Goal: Task Accomplishment & Management: Complete application form

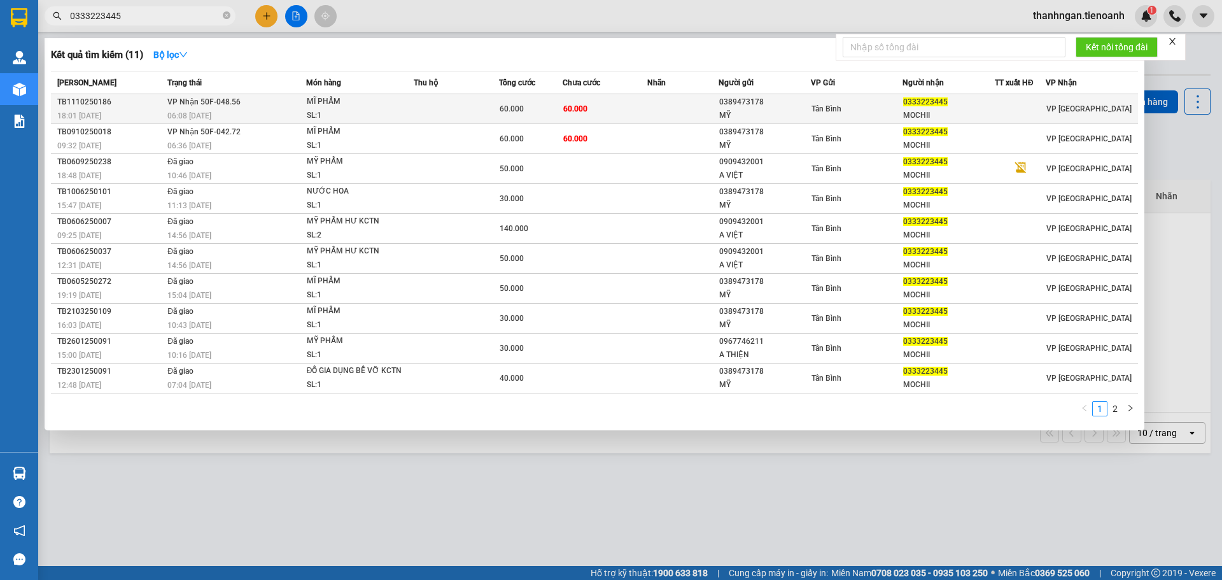
type input "0333223445"
click at [628, 111] on td "60.000" at bounding box center [605, 109] width 85 height 30
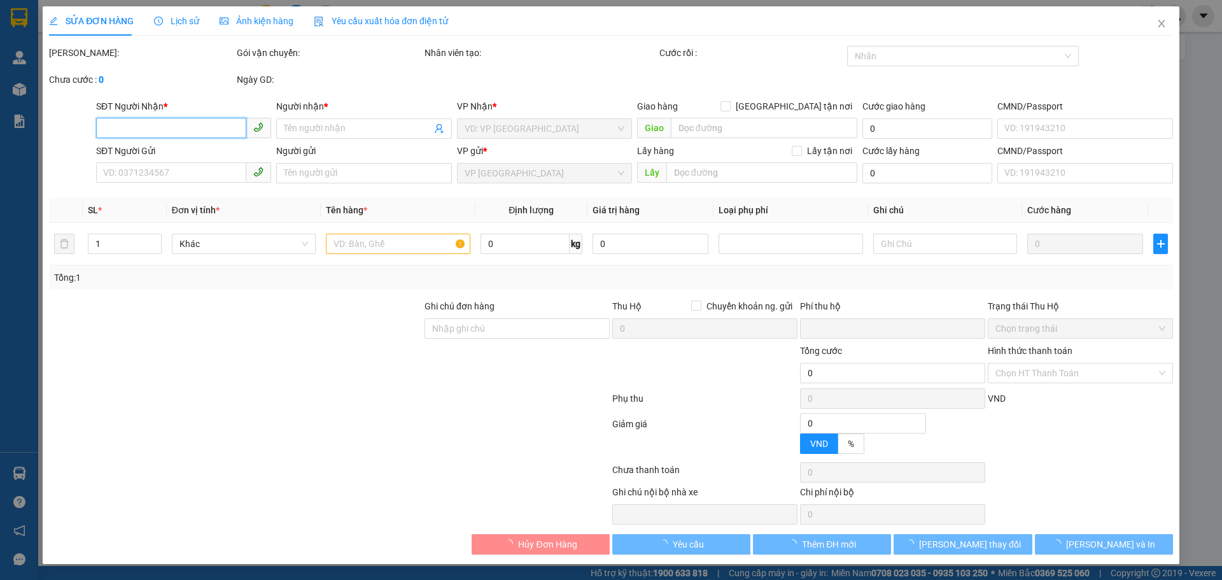
type input "0333223445"
type input "MOCHII"
type input "0389473178"
type input "MỸ"
type input "0"
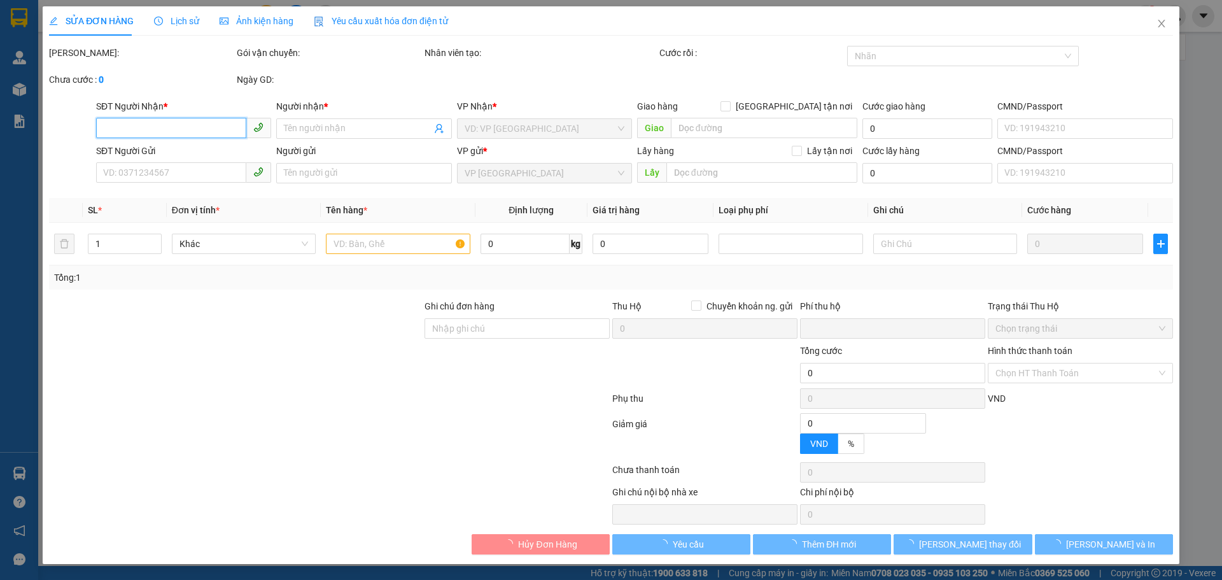
type input "60.000"
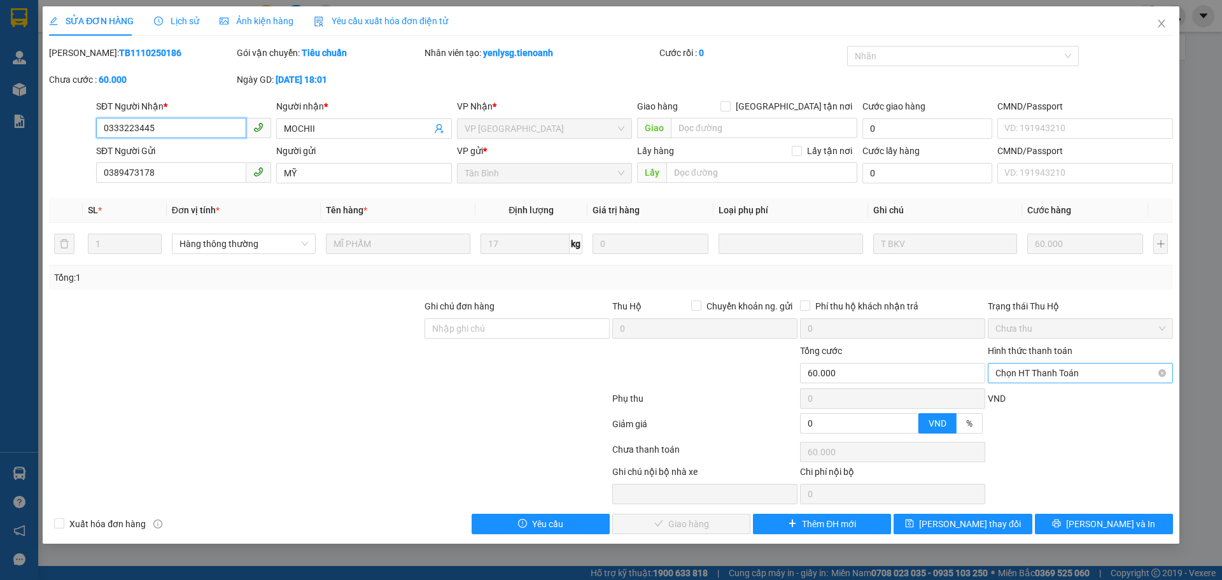
click at [1064, 369] on span "Chọn HT Thanh Toán" at bounding box center [1080, 372] width 170 height 19
click at [1041, 398] on div "Tại văn phòng" at bounding box center [1080, 398] width 170 height 14
type input "0"
click at [691, 523] on span "[PERSON_NAME] và Giao hàng" at bounding box center [697, 524] width 122 height 14
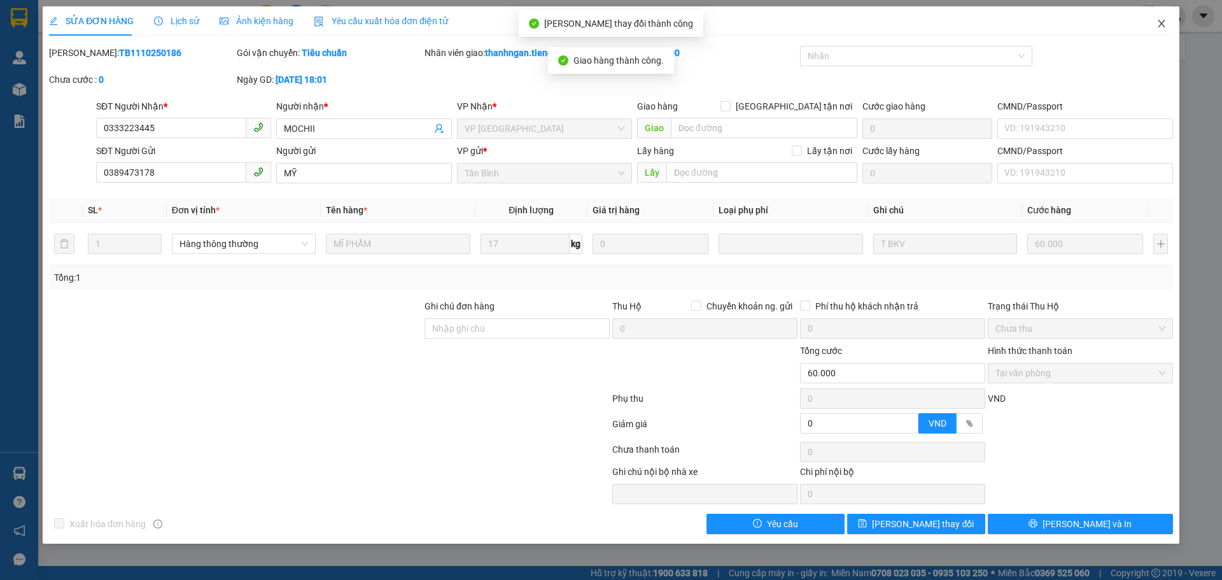
click at [1160, 24] on icon "close" at bounding box center [1161, 23] width 10 height 10
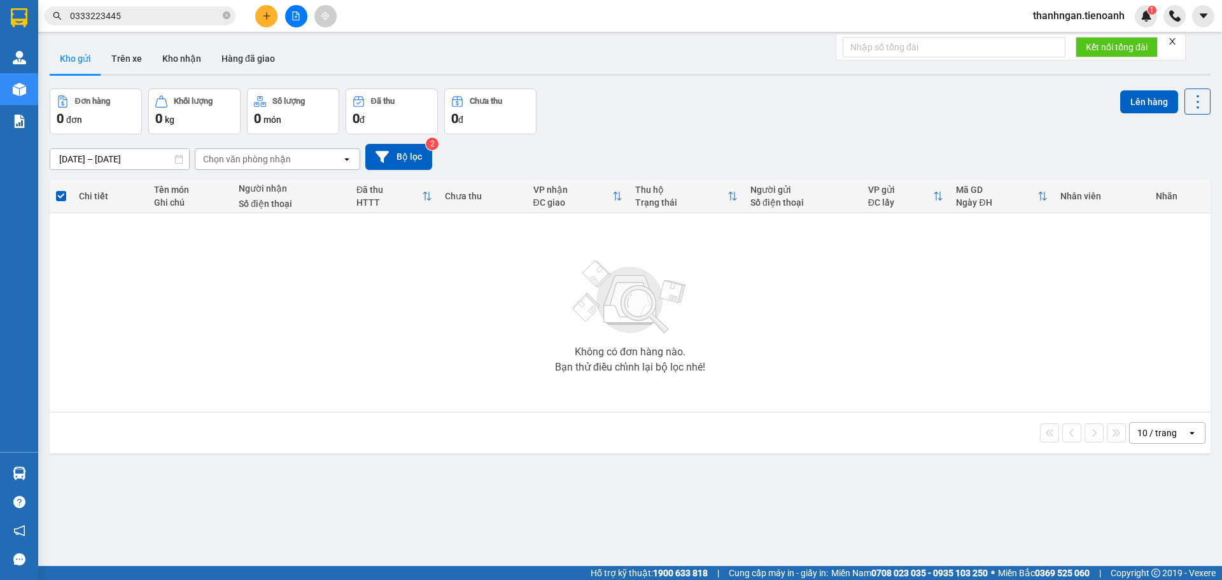
click at [191, 13] on input "0333223445" at bounding box center [145, 16] width 150 height 14
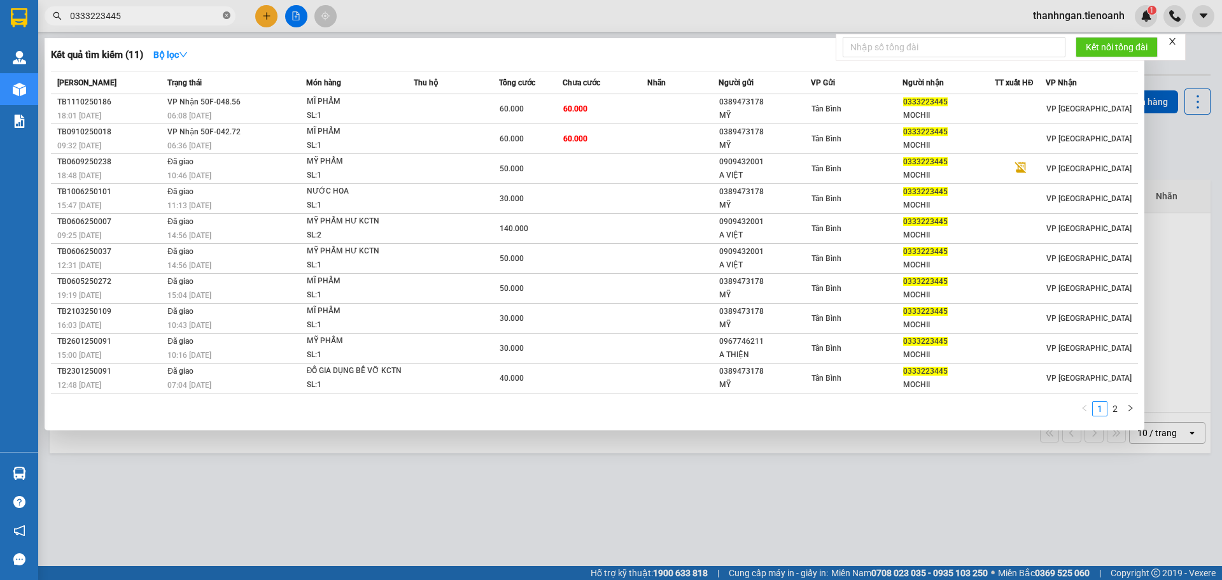
click at [225, 15] on icon "close-circle" at bounding box center [227, 15] width 8 height 8
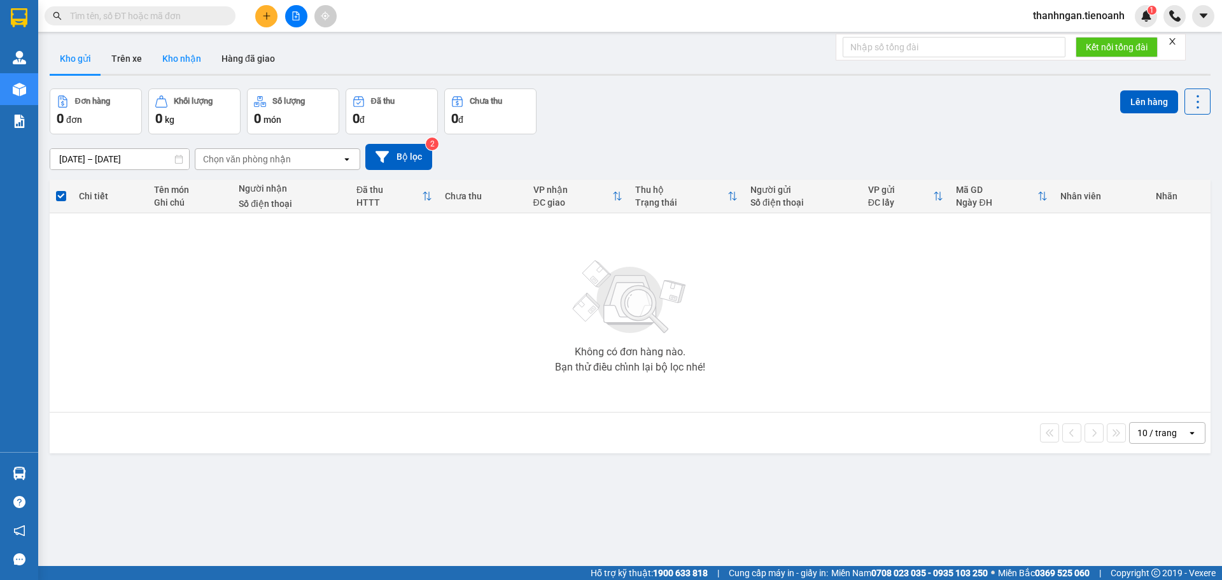
click at [196, 57] on button "Kho nhận" at bounding box center [181, 58] width 59 height 31
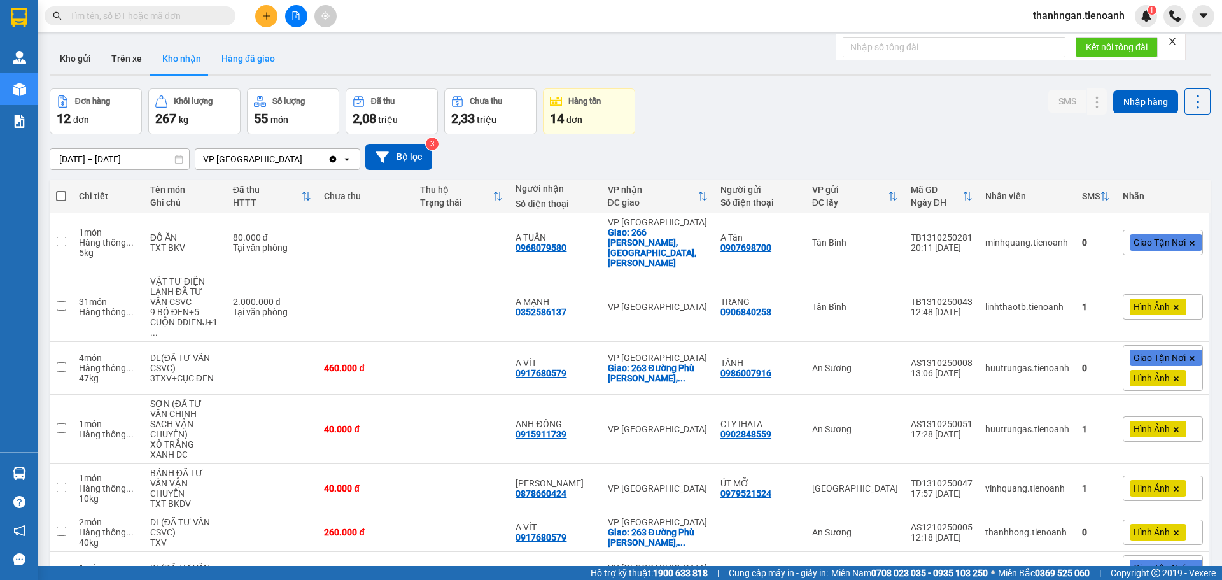
click at [251, 60] on button "Hàng đã giao" at bounding box center [248, 58] width 74 height 31
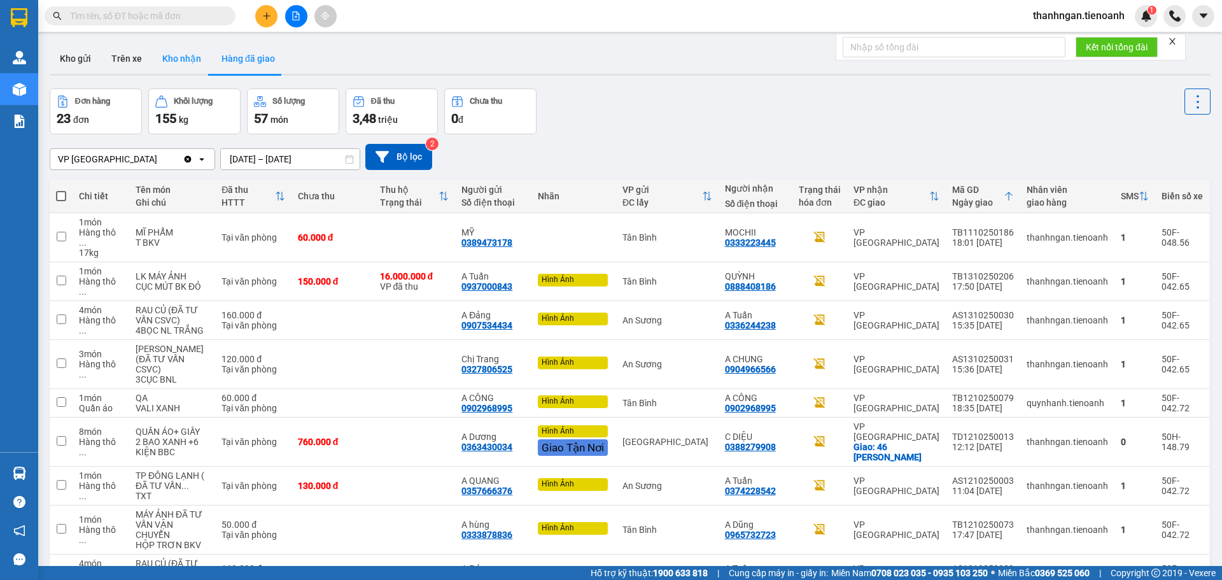
click at [182, 53] on button "Kho nhận" at bounding box center [181, 58] width 59 height 31
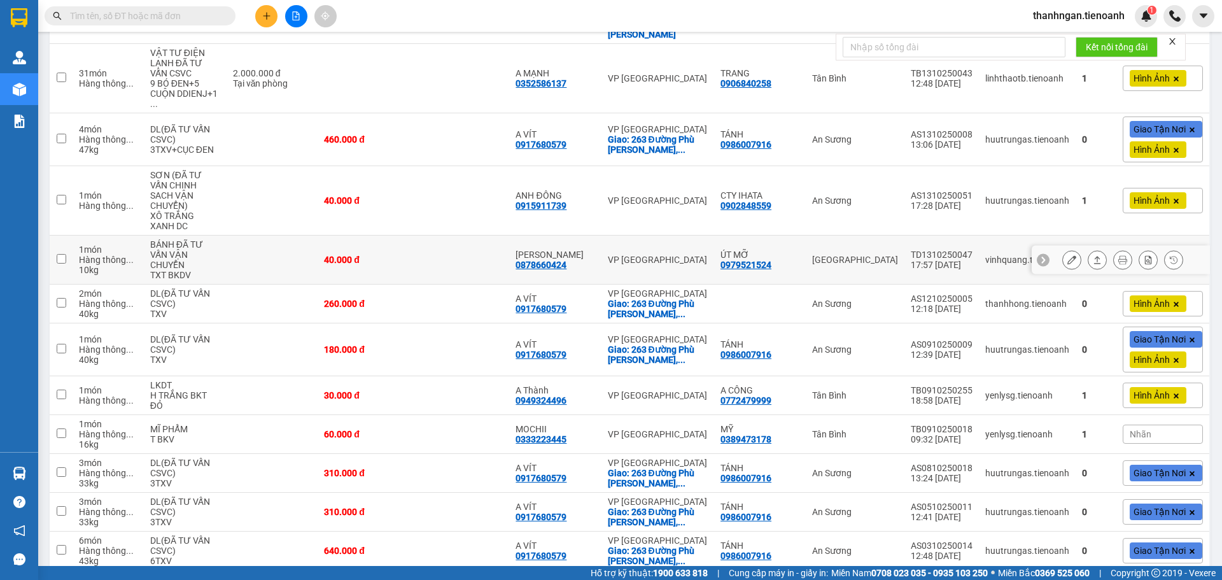
scroll to position [248, 0]
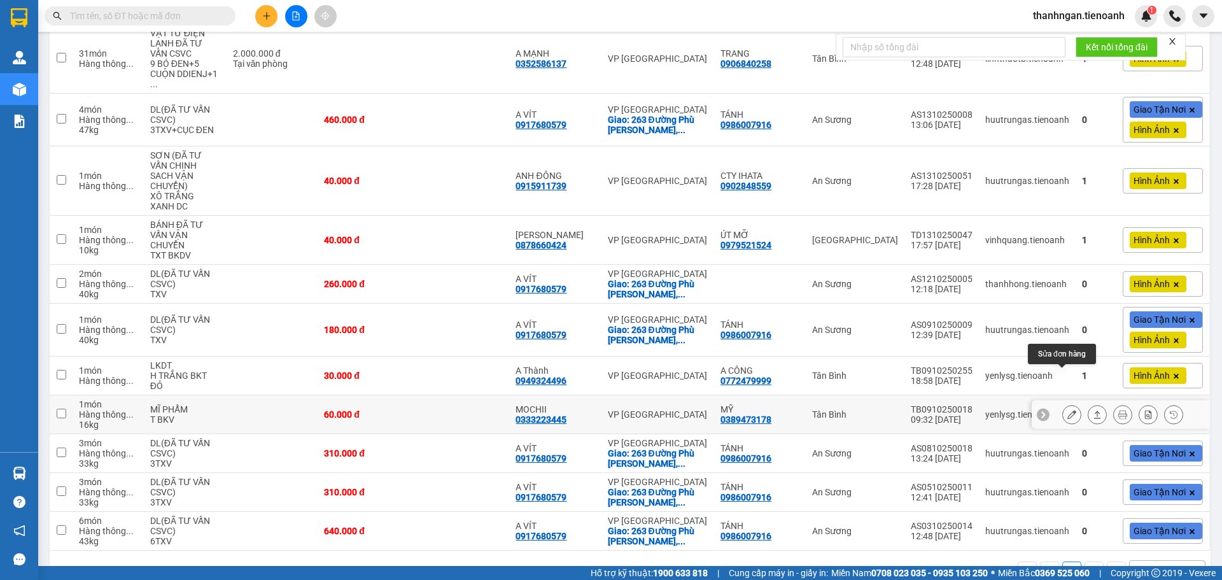
click at [1067, 410] on icon at bounding box center [1071, 414] width 9 height 9
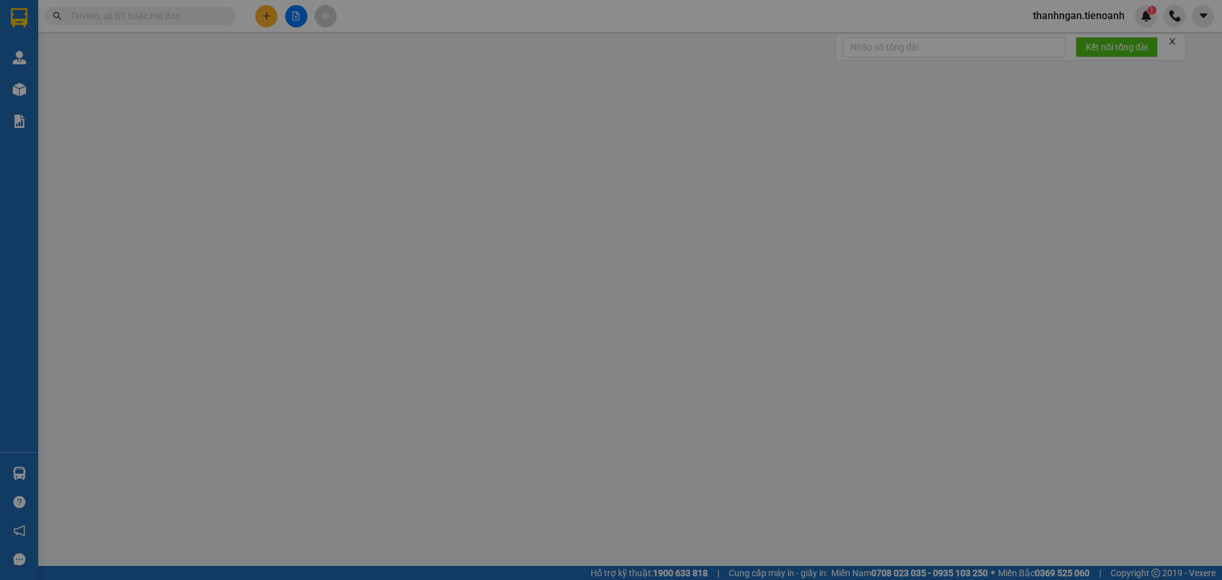
type input "0333223445"
type input "MOCHII"
type input "0389473178"
type input "MỸ"
type input "0"
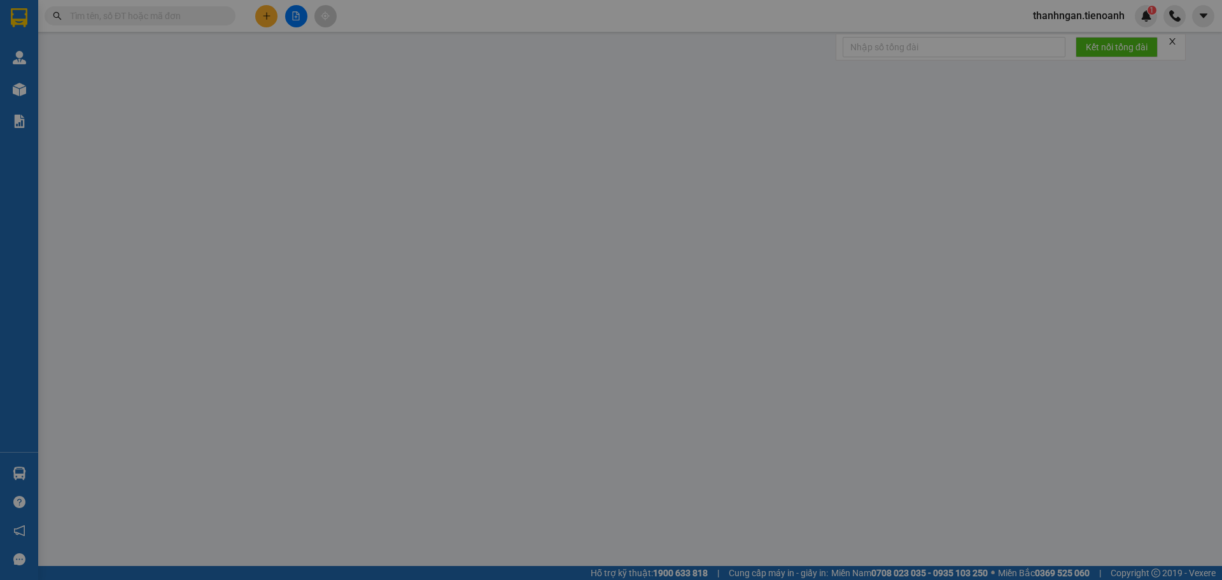
type input "60.000"
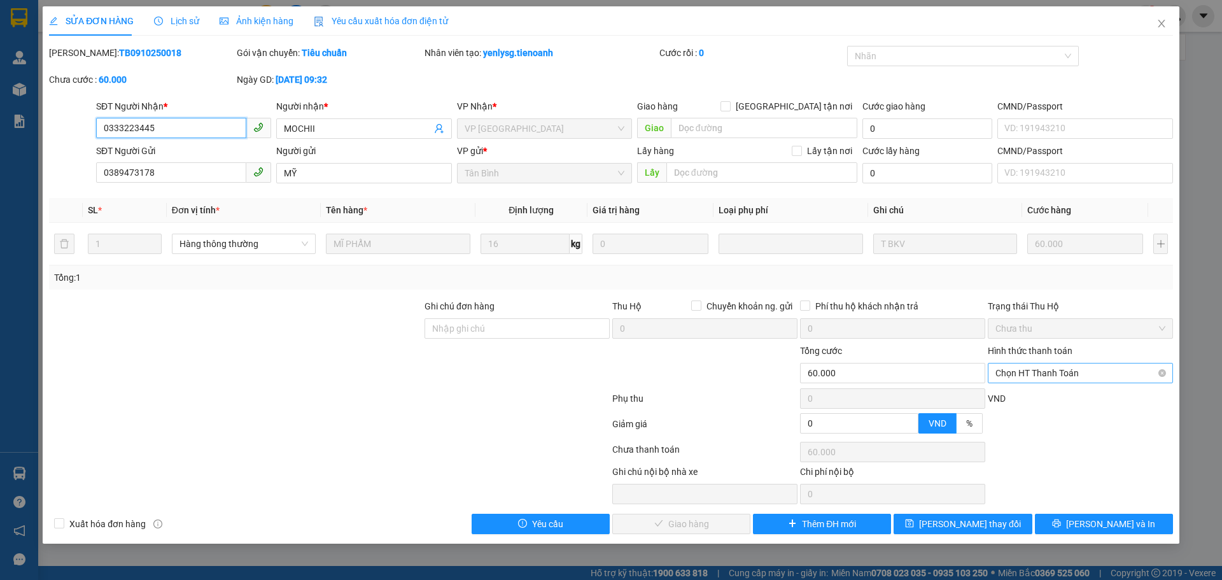
click at [1053, 375] on span "Chọn HT Thanh Toán" at bounding box center [1080, 372] width 170 height 19
click at [1012, 397] on div "Tại văn phòng" at bounding box center [1080, 398] width 170 height 14
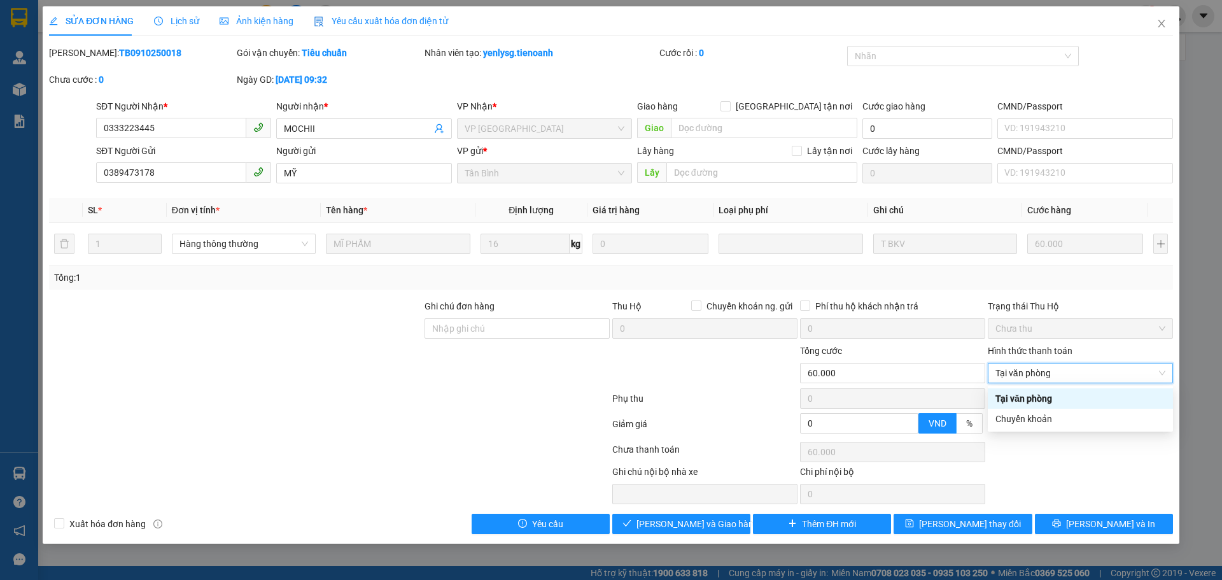
type input "0"
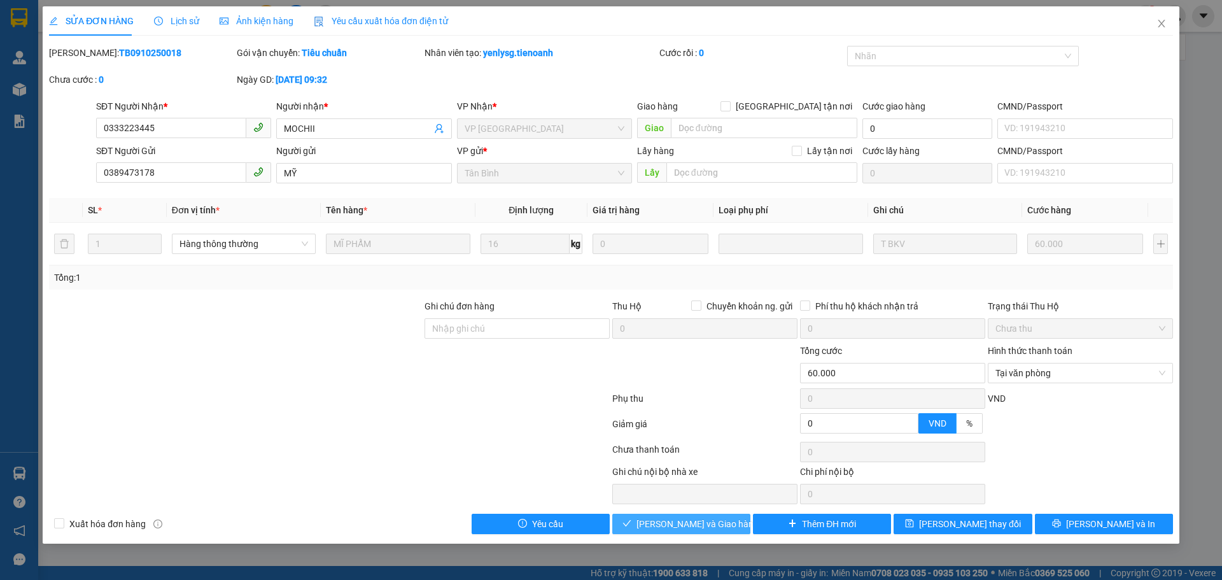
click at [712, 523] on span "[PERSON_NAME] và Giao hàng" at bounding box center [697, 524] width 122 height 14
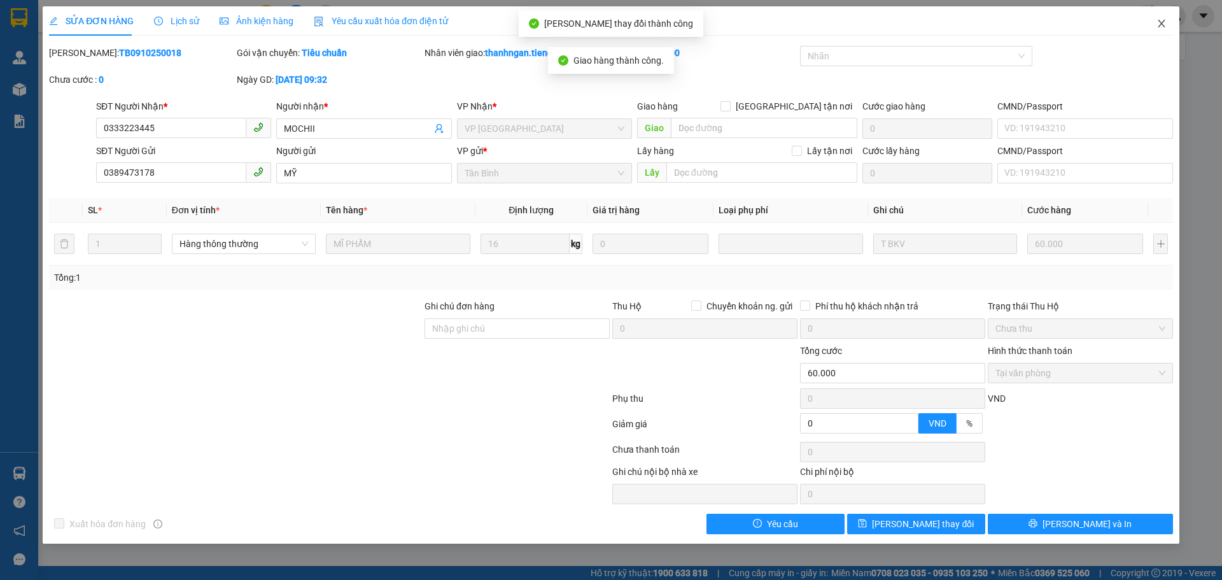
click at [1160, 22] on icon "close" at bounding box center [1161, 24] width 7 height 8
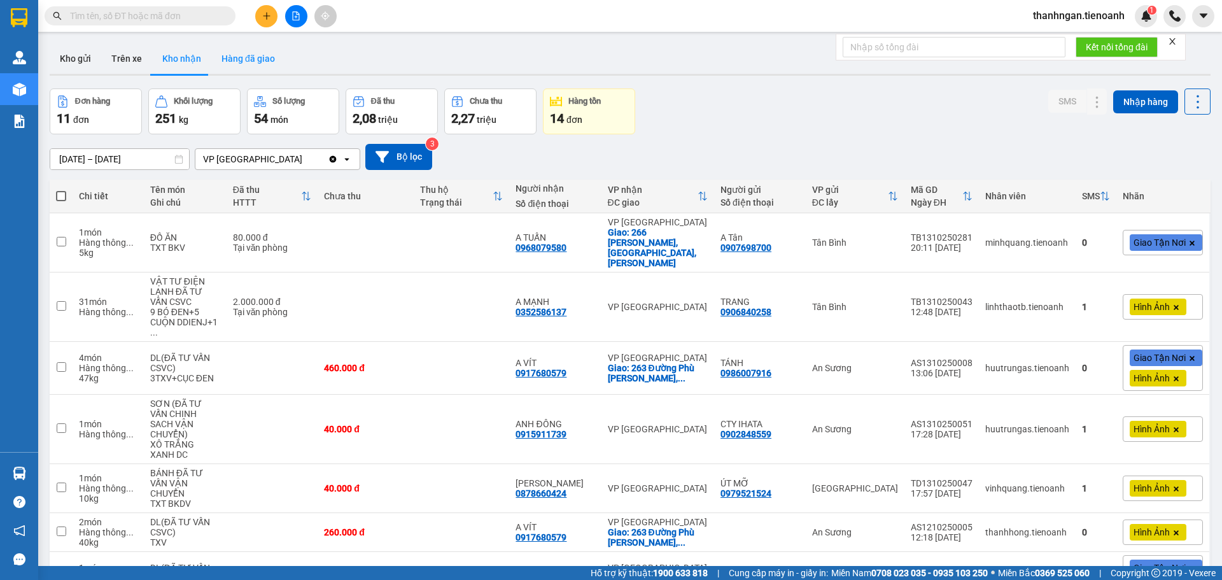
click at [255, 57] on button "Hàng đã giao" at bounding box center [248, 58] width 74 height 31
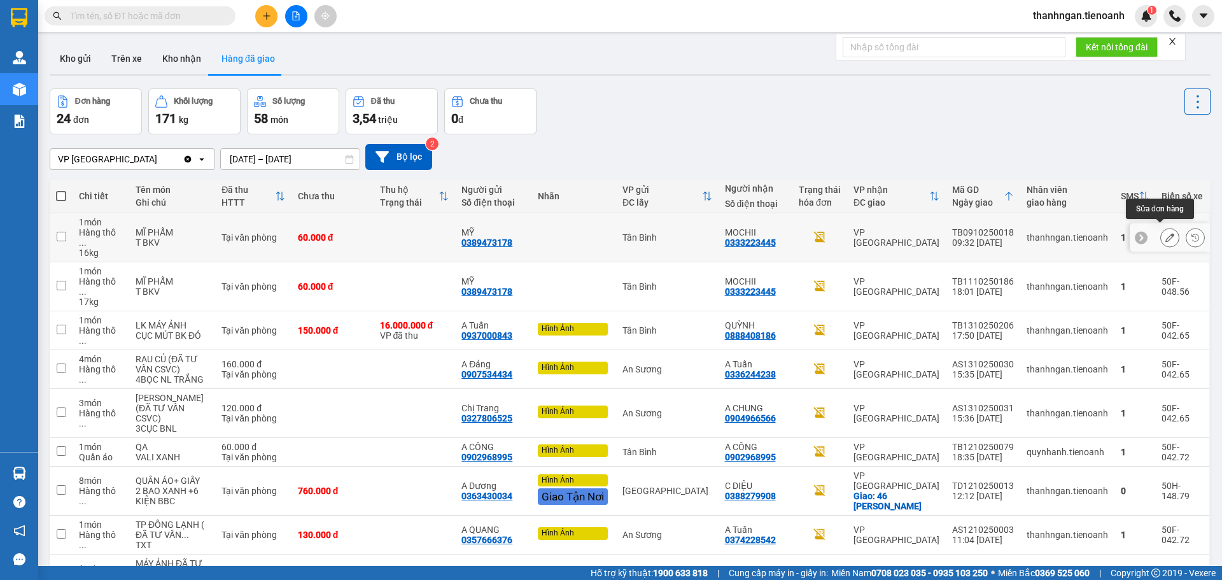
click at [1165, 234] on icon at bounding box center [1169, 237] width 9 height 9
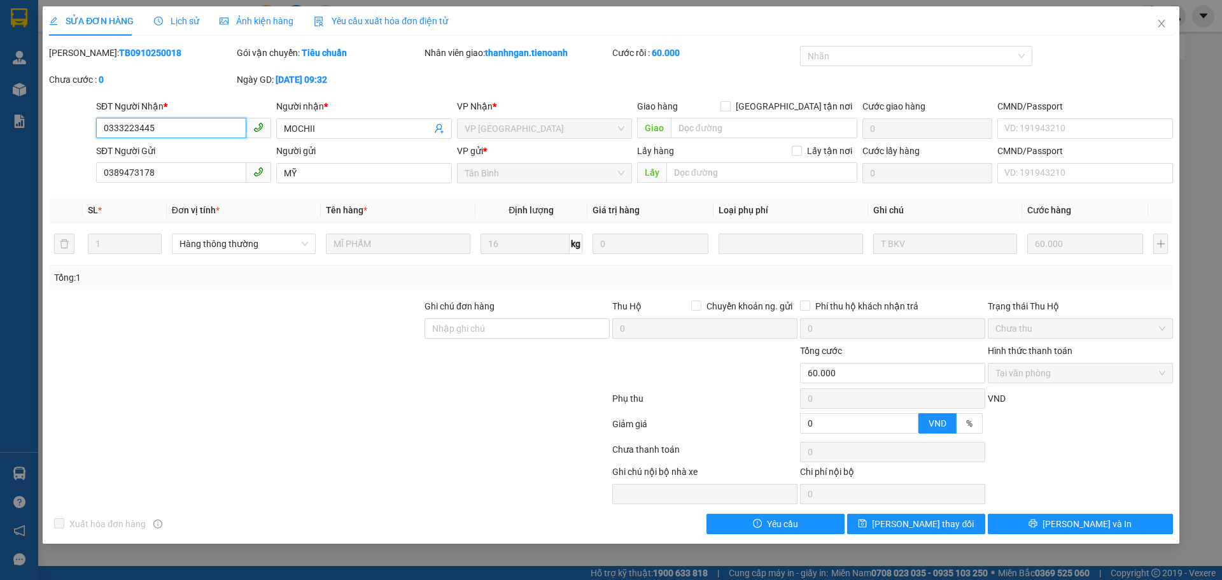
type input "0333223445"
type input "MOCHII"
type input "0389473178"
type input "MỸ"
type input "0"
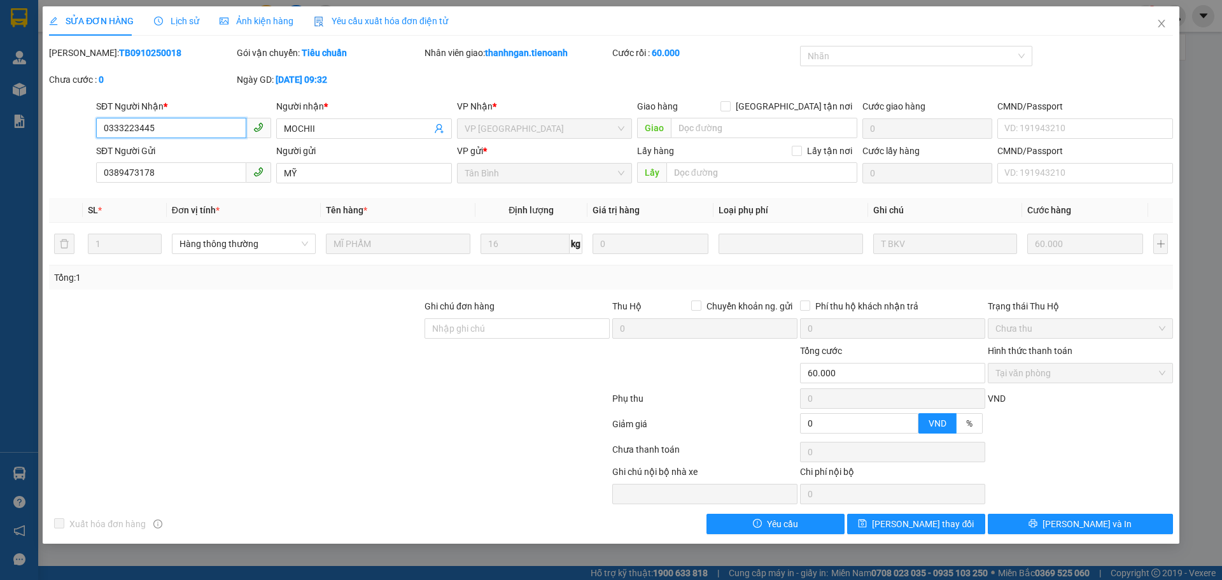
type input "60.000"
click at [1164, 22] on icon "close" at bounding box center [1161, 23] width 10 height 10
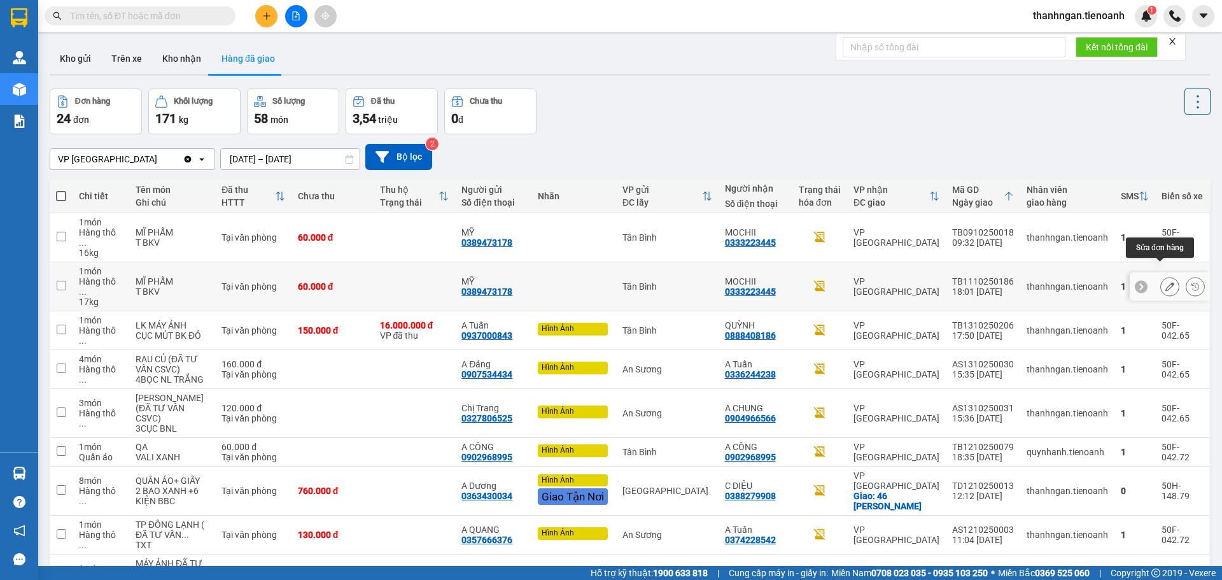
click at [1165, 282] on icon at bounding box center [1169, 286] width 9 height 9
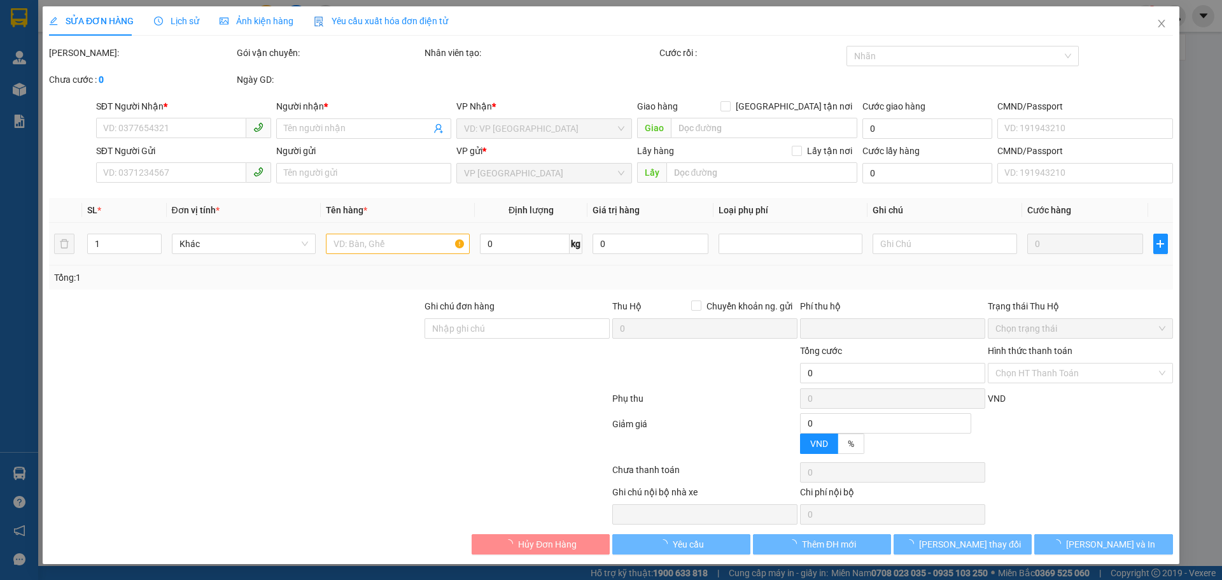
type input "0333223445"
type input "MOCHII"
type input "0389473178"
type input "MỸ"
type input "0"
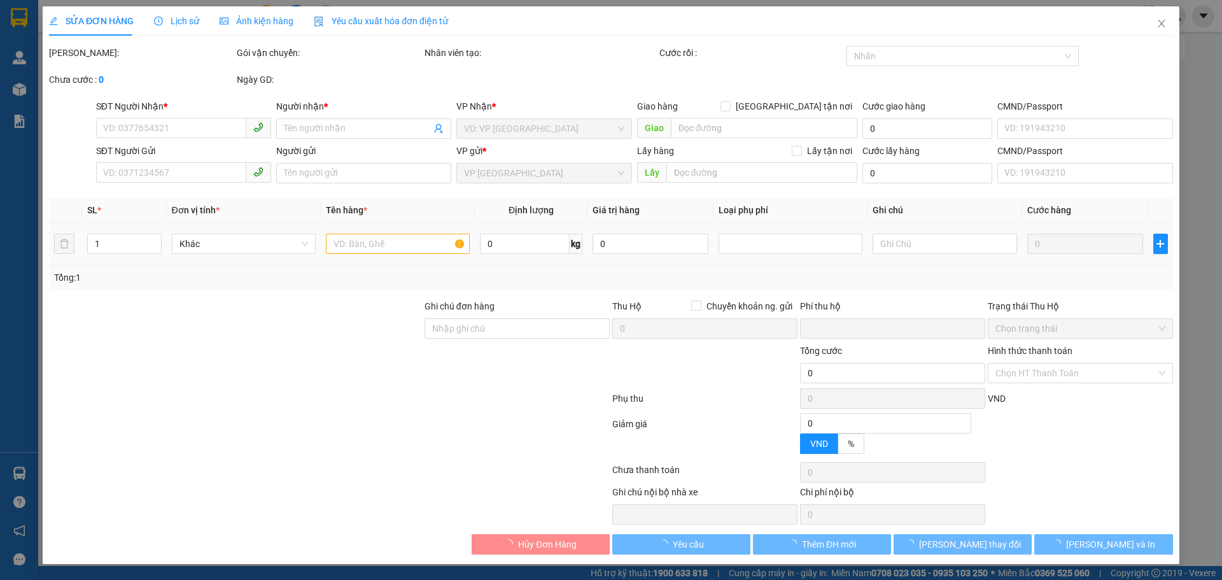
type input "60.000"
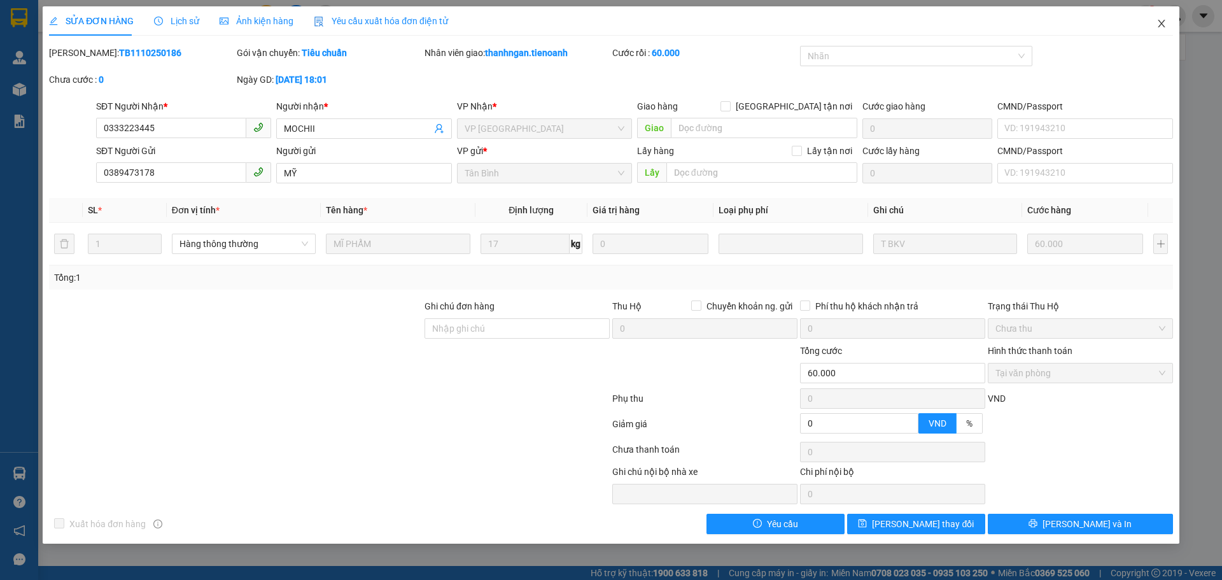
click at [1162, 24] on icon "close" at bounding box center [1161, 23] width 10 height 10
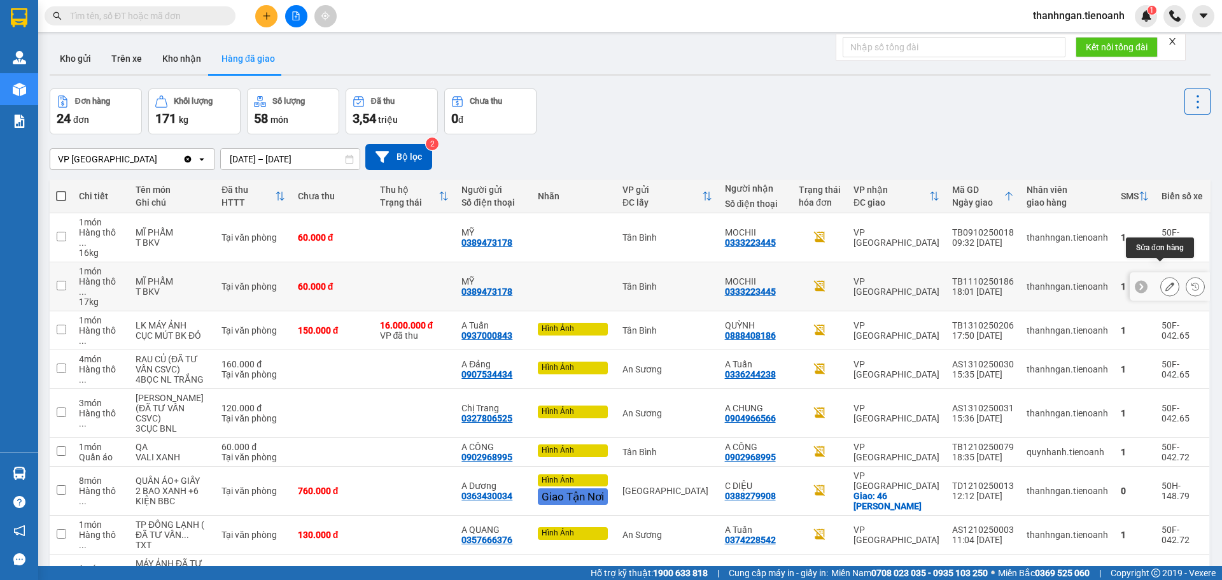
click at [1162, 276] on button at bounding box center [1170, 287] width 18 height 22
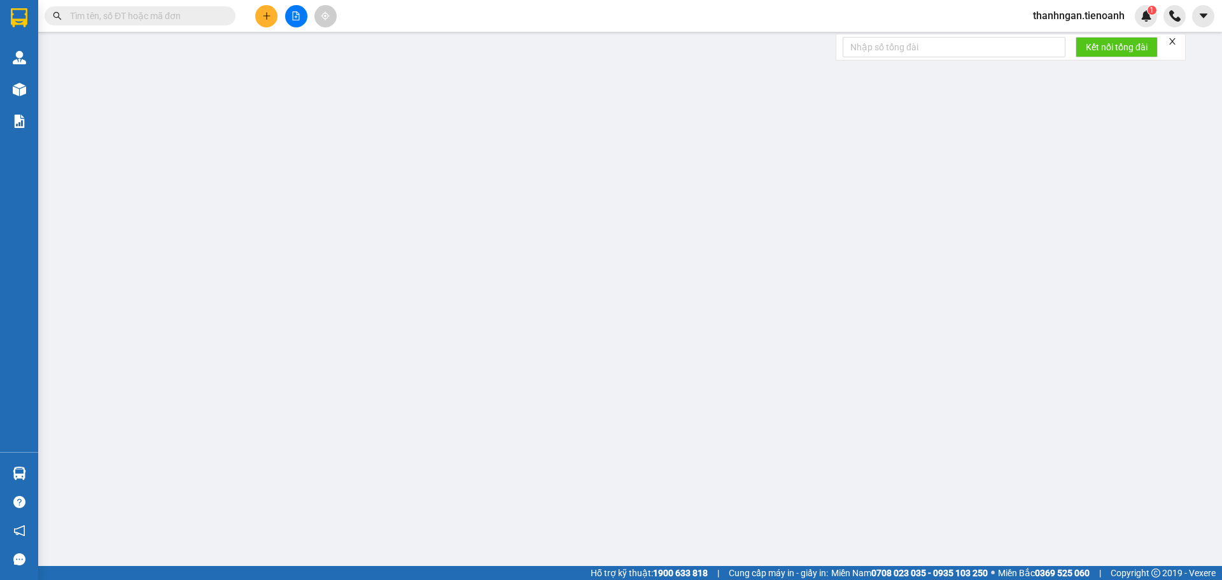
type input "0333223445"
type input "MOCHII"
type input "0389473178"
type input "MỸ"
type input "0"
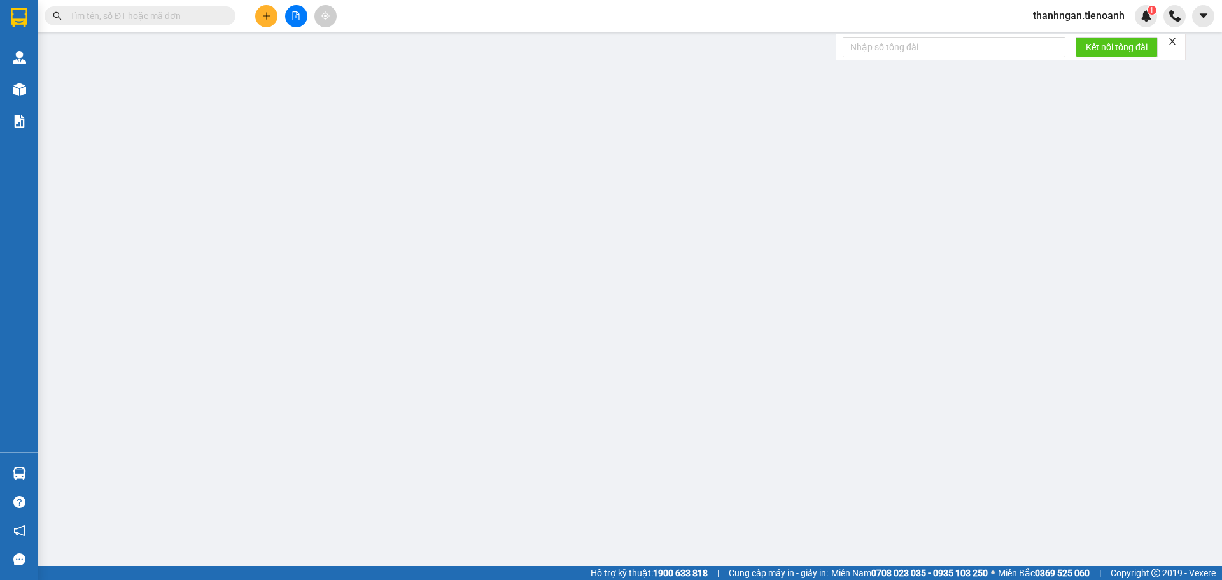
type input "60.000"
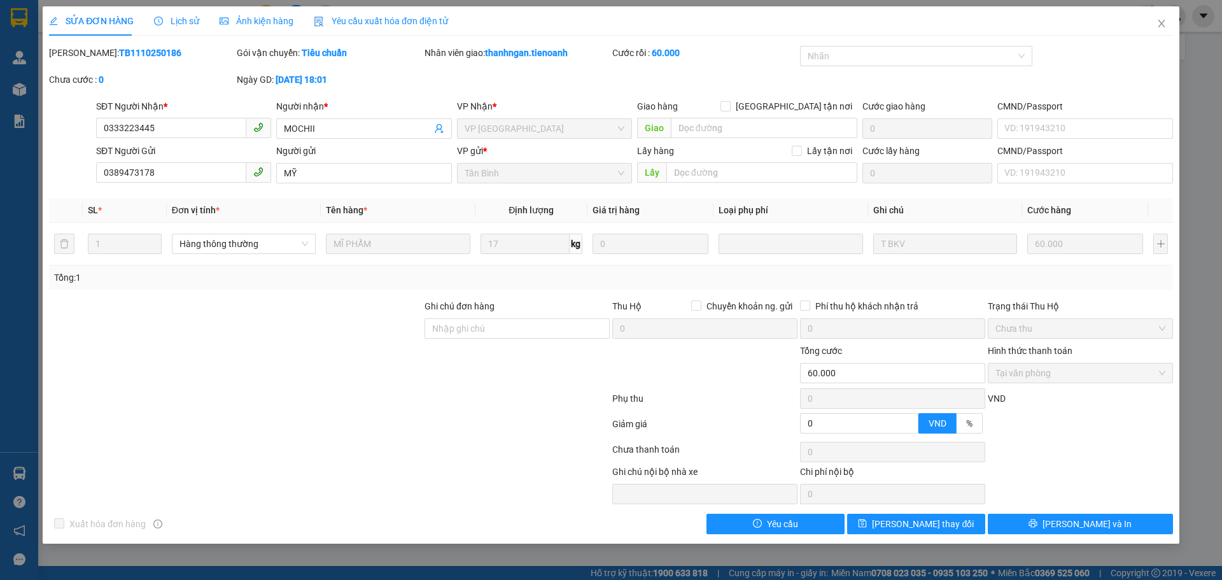
click at [508, 285] on div "Tổng: 1" at bounding box center [611, 277] width 1124 height 24
